Goal: Check status: Check status

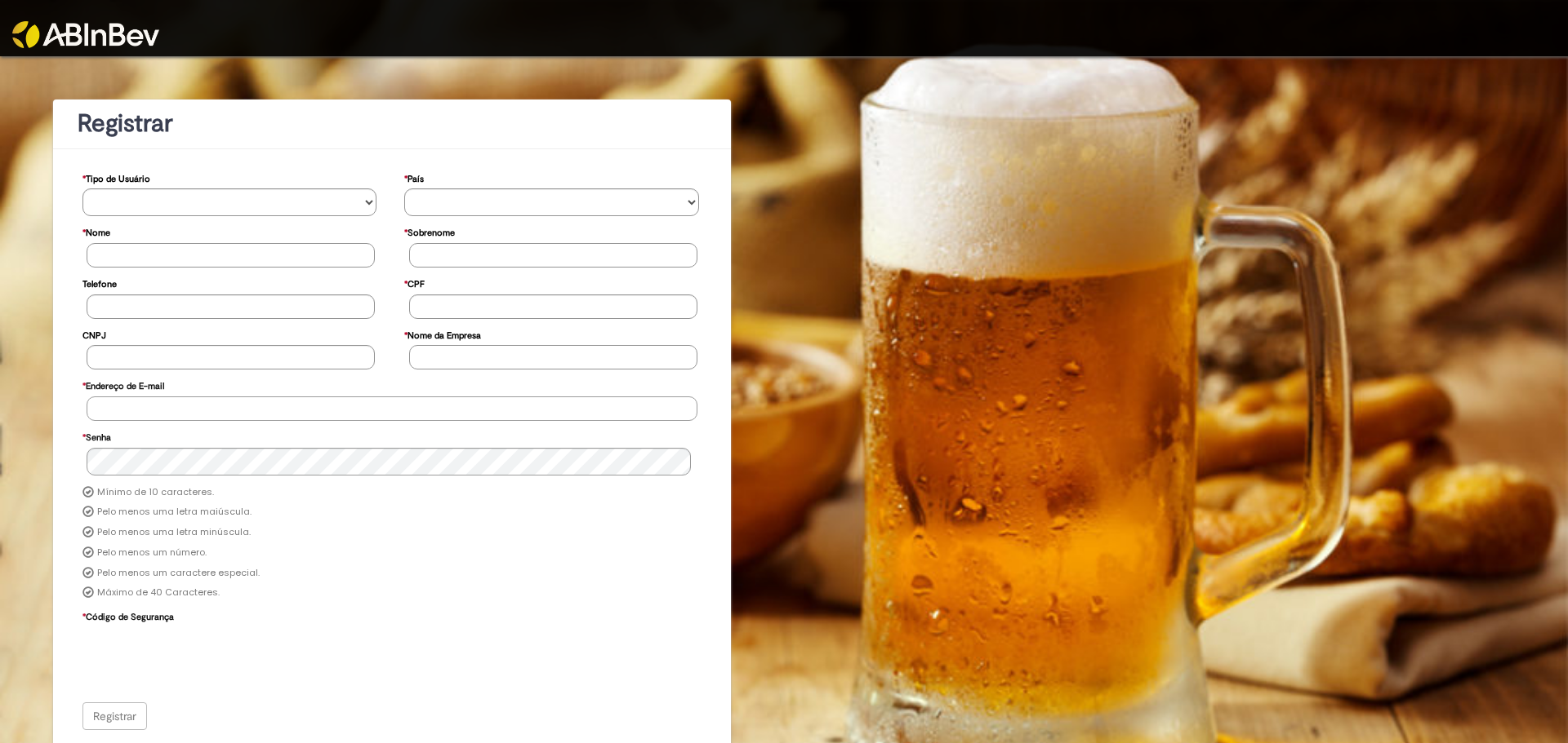
type input "**********"
click at [116, 39] on img at bounding box center [86, 35] width 147 height 27
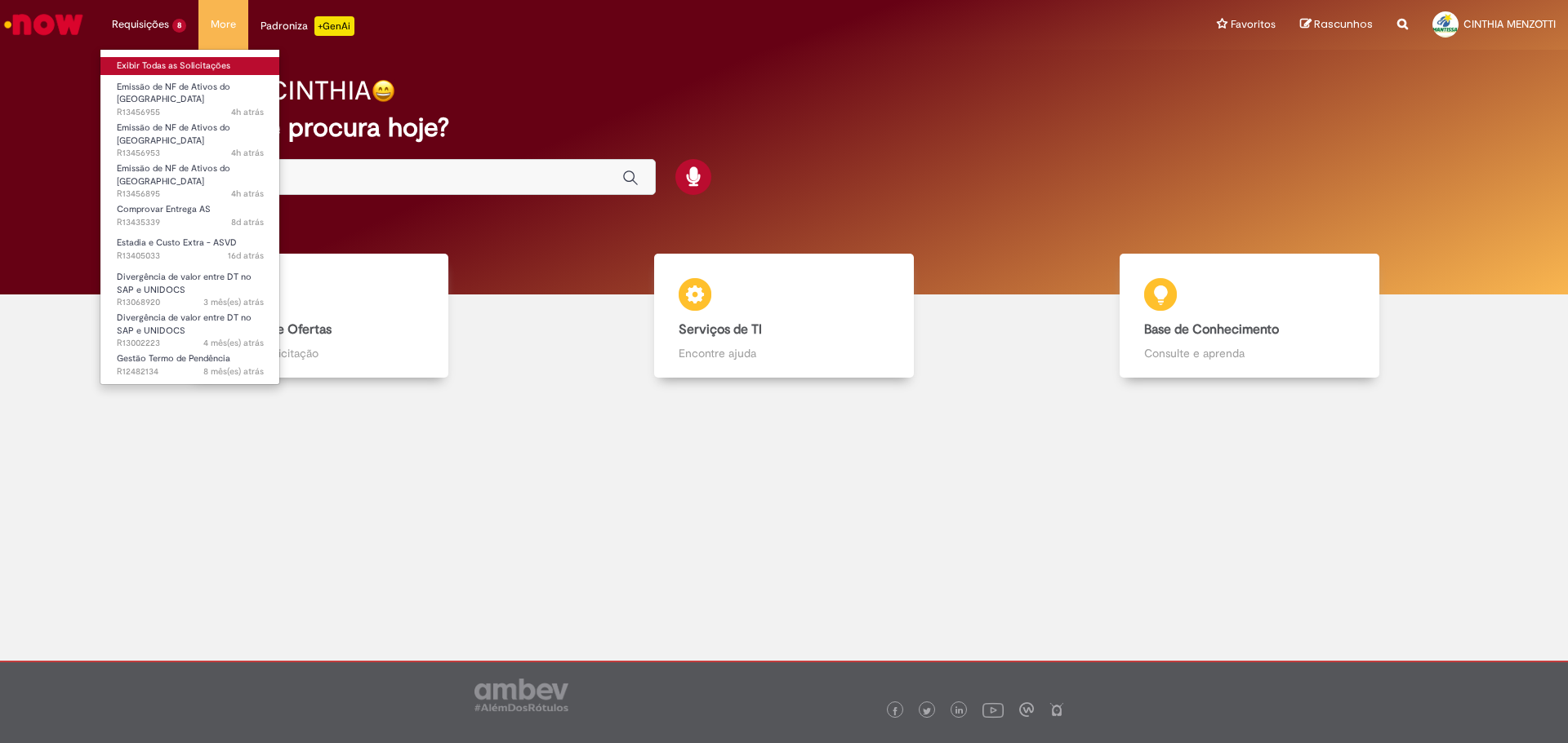
click at [161, 64] on link "Exibir Todas as Solicitações" at bounding box center [189, 66] width 180 height 18
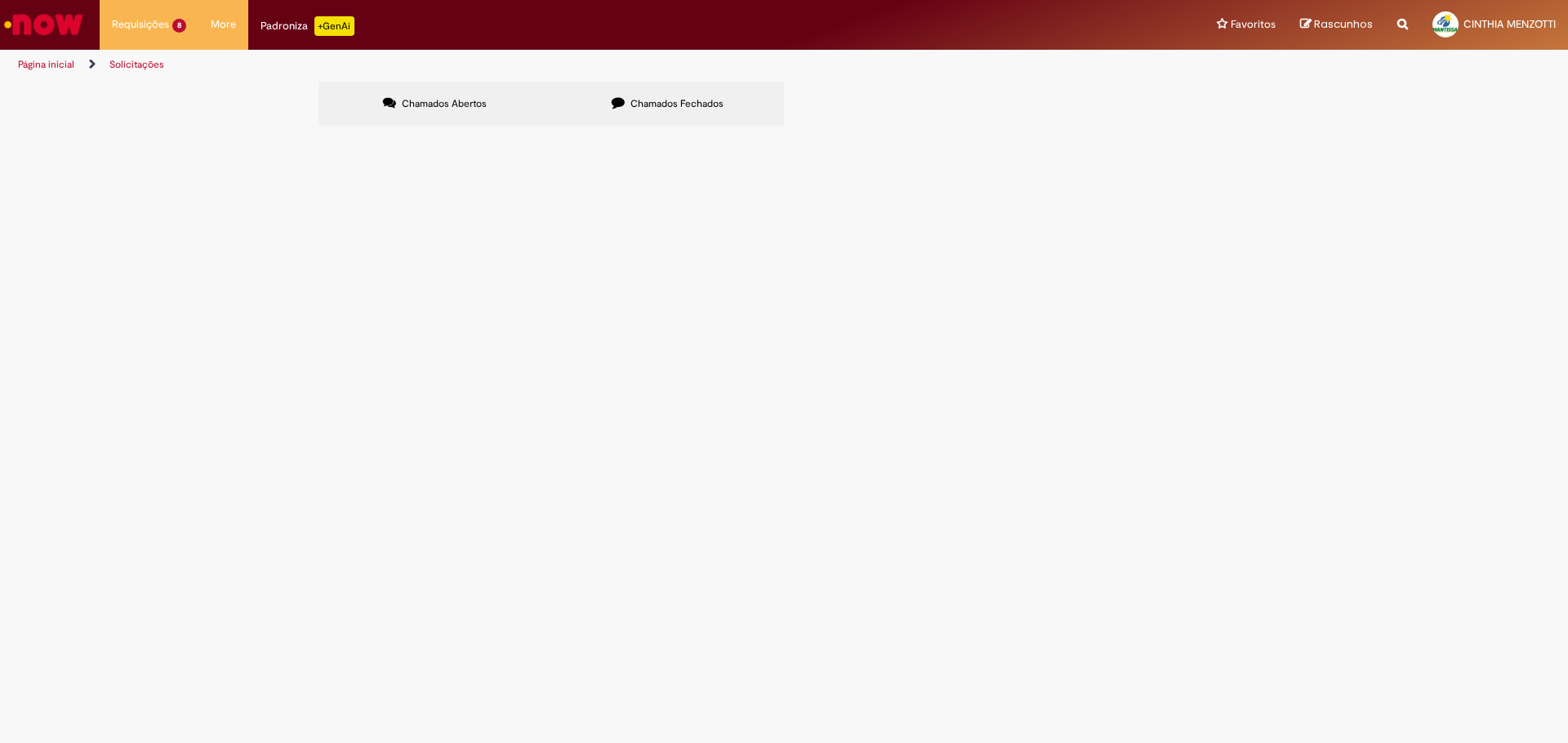
click at [637, 100] on span "Chamados Fechados" at bounding box center [677, 104] width 93 height 13
